Goal: Task Accomplishment & Management: Manage account settings

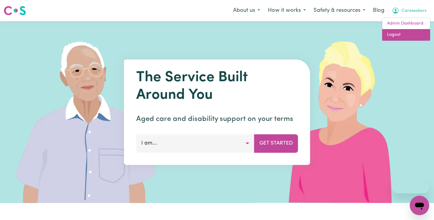
click at [408, 33] on link "Logout" at bounding box center [406, 34] width 48 height 11
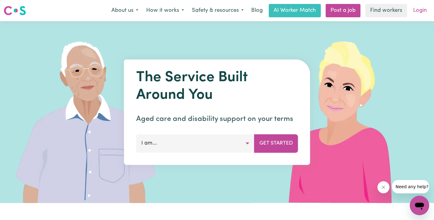
click at [421, 14] on link "Login" at bounding box center [419, 10] width 21 height 13
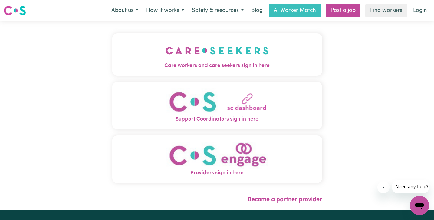
click at [192, 64] on span "Care workers and care seekers sign in here" at bounding box center [217, 66] width 210 height 8
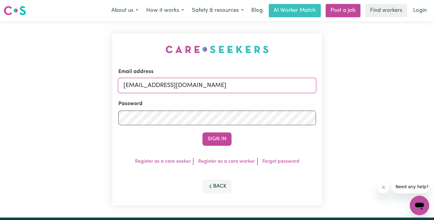
drag, startPoint x: 217, startPoint y: 86, endPoint x: -2, endPoint y: 73, distance: 218.7
paste input "joshuarcollins-greenland@careseekers.com.au"
type input "superuser~joshuarcollins-greenland@careseekers.com.au"
click at [202, 132] on button "Sign In" at bounding box center [216, 138] width 29 height 13
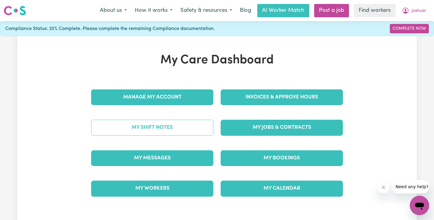
click at [153, 126] on link "My Shift Notes" at bounding box center [152, 127] width 122 height 16
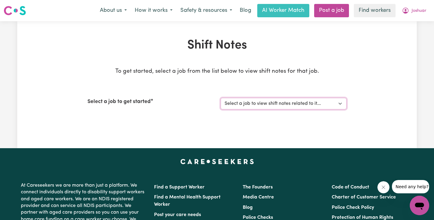
click at [271, 105] on select "Select a job to view shift notes related to it... Female Support Worker For Com…" at bounding box center [283, 103] width 126 height 11
select select "12085"
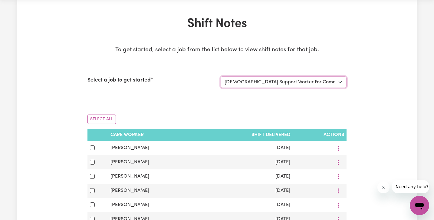
scroll to position [49, 0]
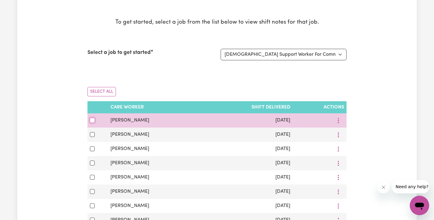
click at [91, 121] on input "checkbox" at bounding box center [92, 120] width 5 height 5
click at [91, 120] on input "checkbox" at bounding box center [92, 120] width 5 height 5
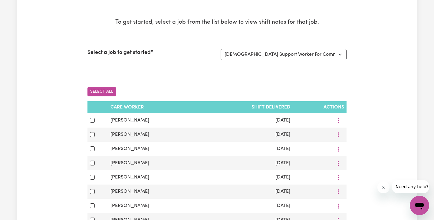
click at [99, 92] on button "Select All" at bounding box center [101, 91] width 28 height 9
checkbox input "true"
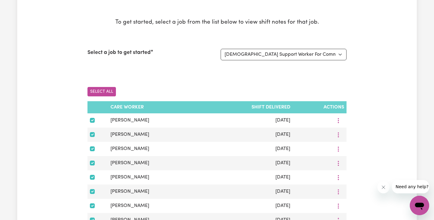
checkbox input "true"
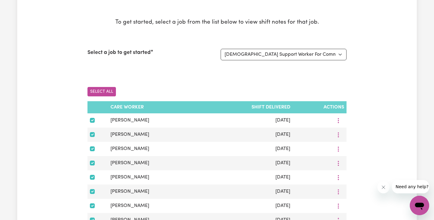
checkbox input "true"
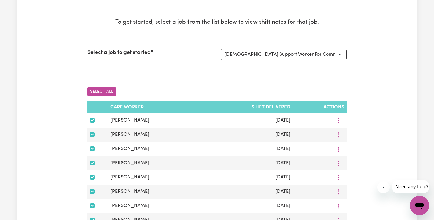
checkbox input "true"
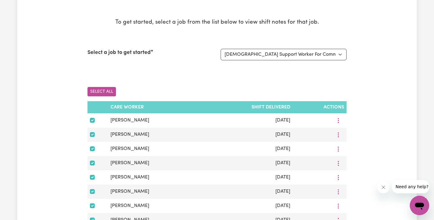
checkbox input "true"
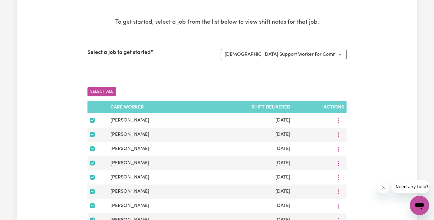
checkbox input "true"
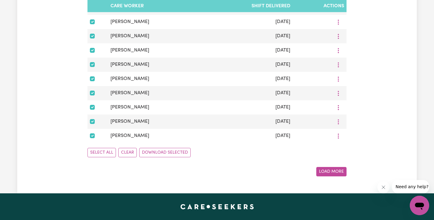
scroll to position [384, 0]
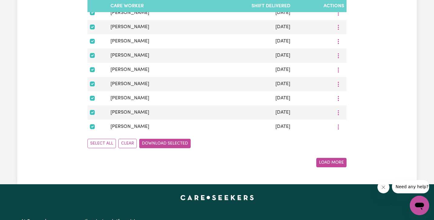
click at [162, 144] on button "Download Selected" at bounding box center [164, 143] width 51 height 9
